Goal: Book appointment/travel/reservation

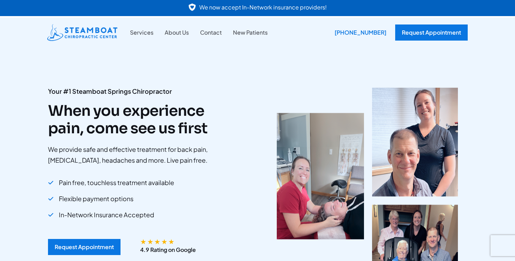
click at [111, 218] on span "In-Network Insurance Accepted" at bounding box center [106, 215] width 95 height 13
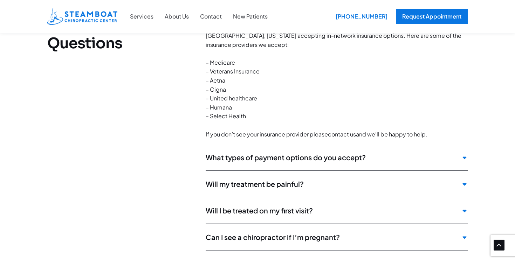
scroll to position [1801, 0]
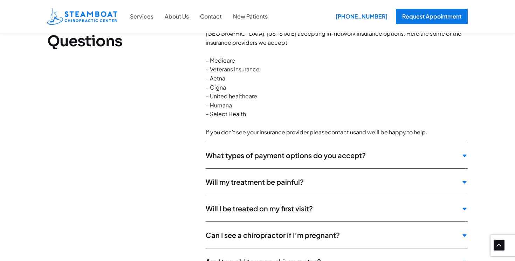
click at [257, 204] on span "Will I be treated on my first visit?" at bounding box center [332, 208] width 252 height 9
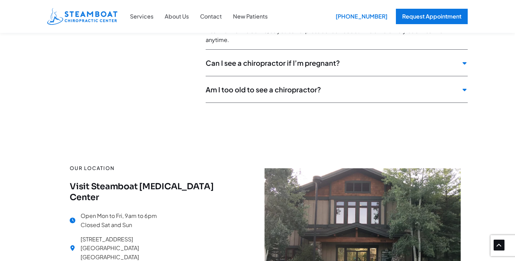
scroll to position [1904, 0]
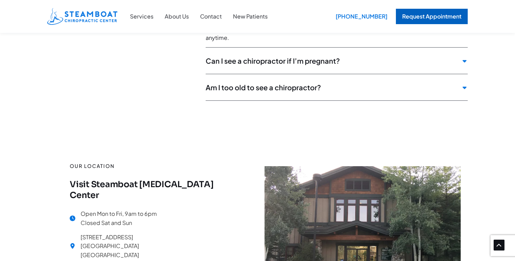
click at [439, 16] on div "Request Appointment" at bounding box center [432, 16] width 72 height 15
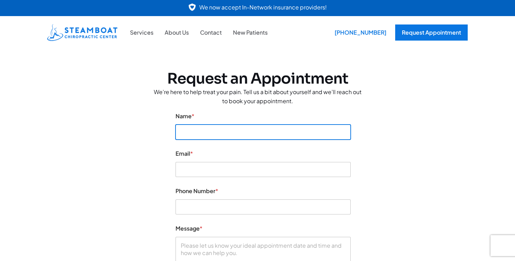
click at [190, 129] on input "Name *" at bounding box center [262, 132] width 175 height 15
type input "Caroline Smith"
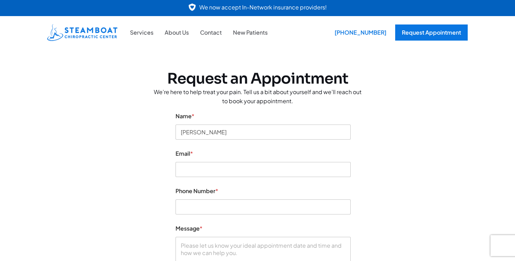
type input "carolinefsmith1998@gmail.com"
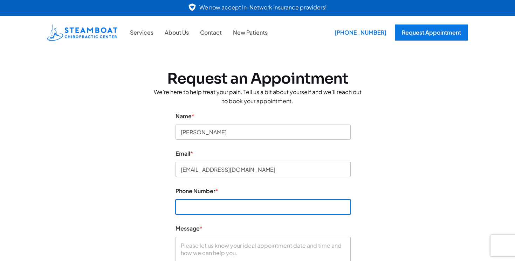
type input "5402268676"
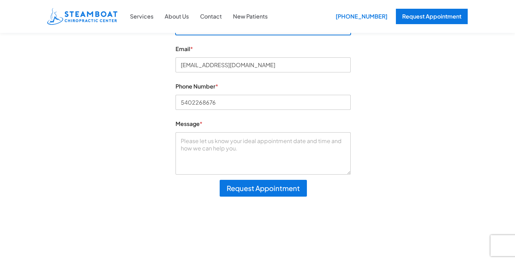
scroll to position [108, 0]
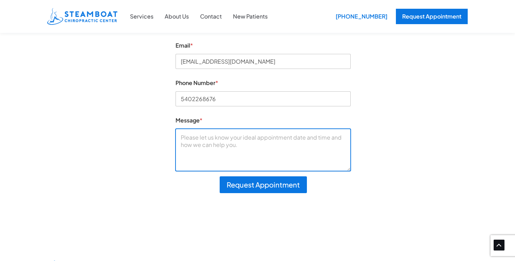
click at [221, 151] on textarea "Message *" at bounding box center [262, 150] width 175 height 42
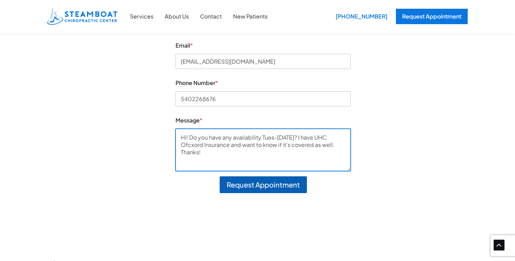
type textarea "Hi! Do you have any availability Tues-Thursday this week? I have UHC Ofcxord In…"
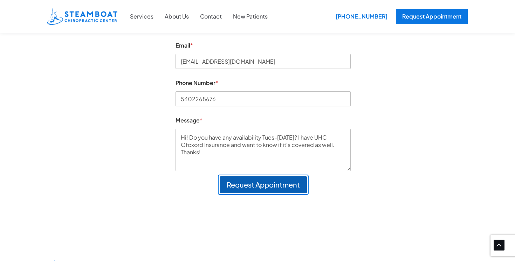
click at [229, 181] on button "Request Appointment" at bounding box center [263, 185] width 87 height 17
